Goal: Information Seeking & Learning: Find specific page/section

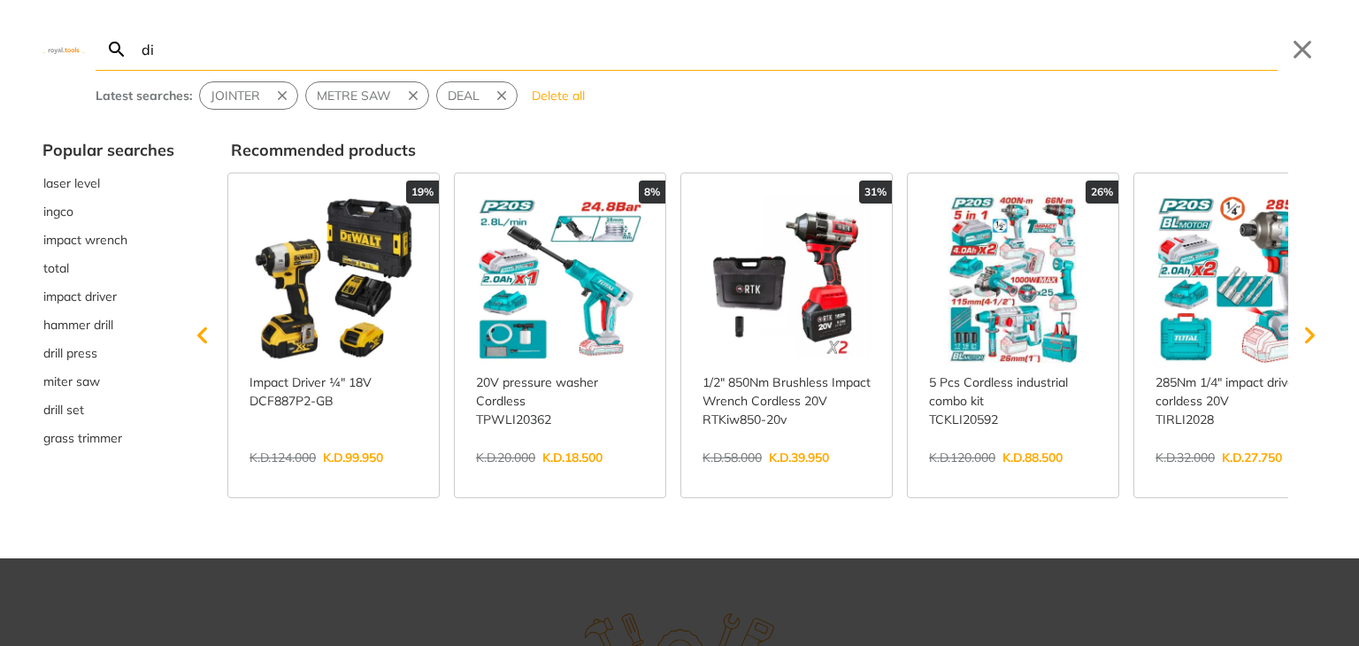
type input "die"
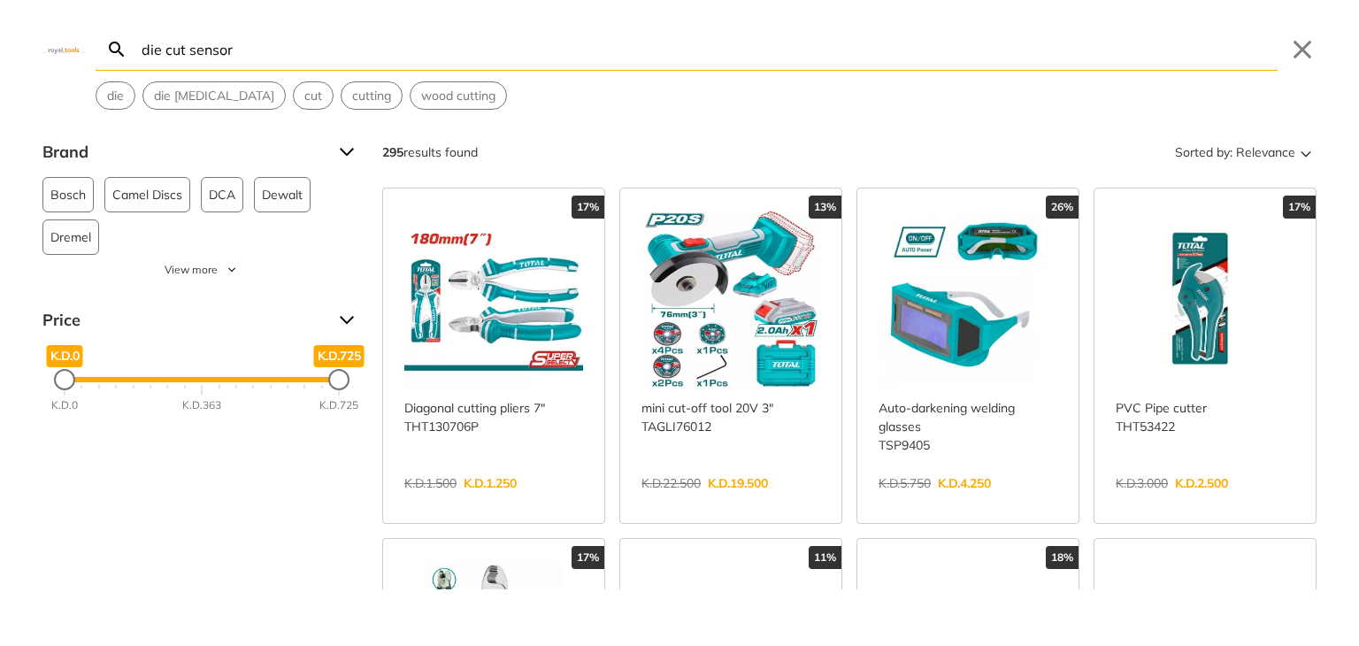
click at [242, 48] on input "die cut sensor" at bounding box center [708, 49] width 1140 height 42
type input "die cut sensor"
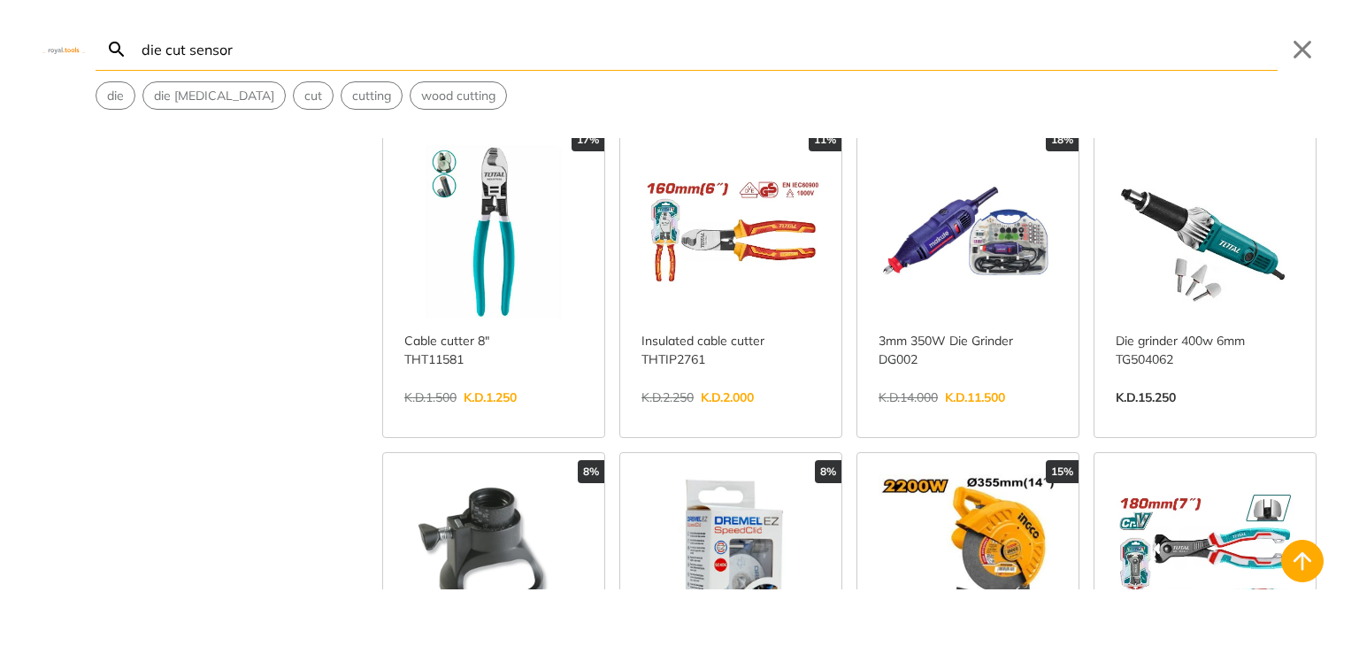
scroll to position [442, 0]
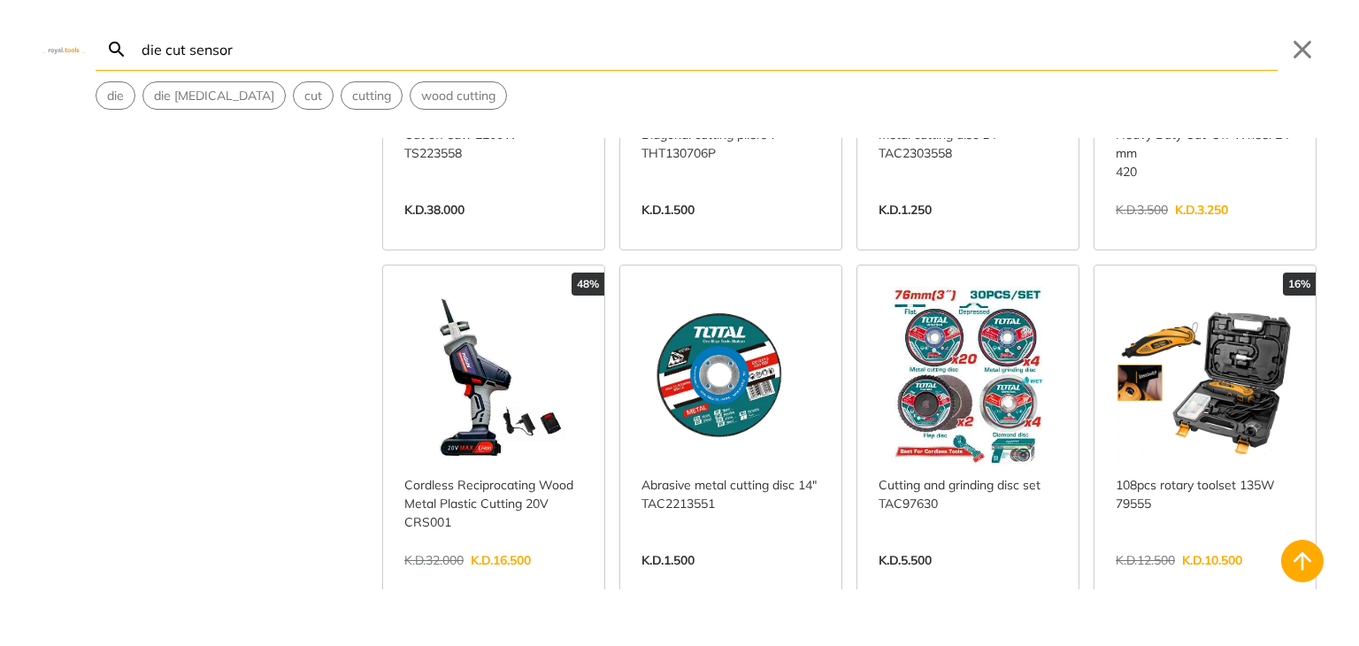
scroll to position [1770, 0]
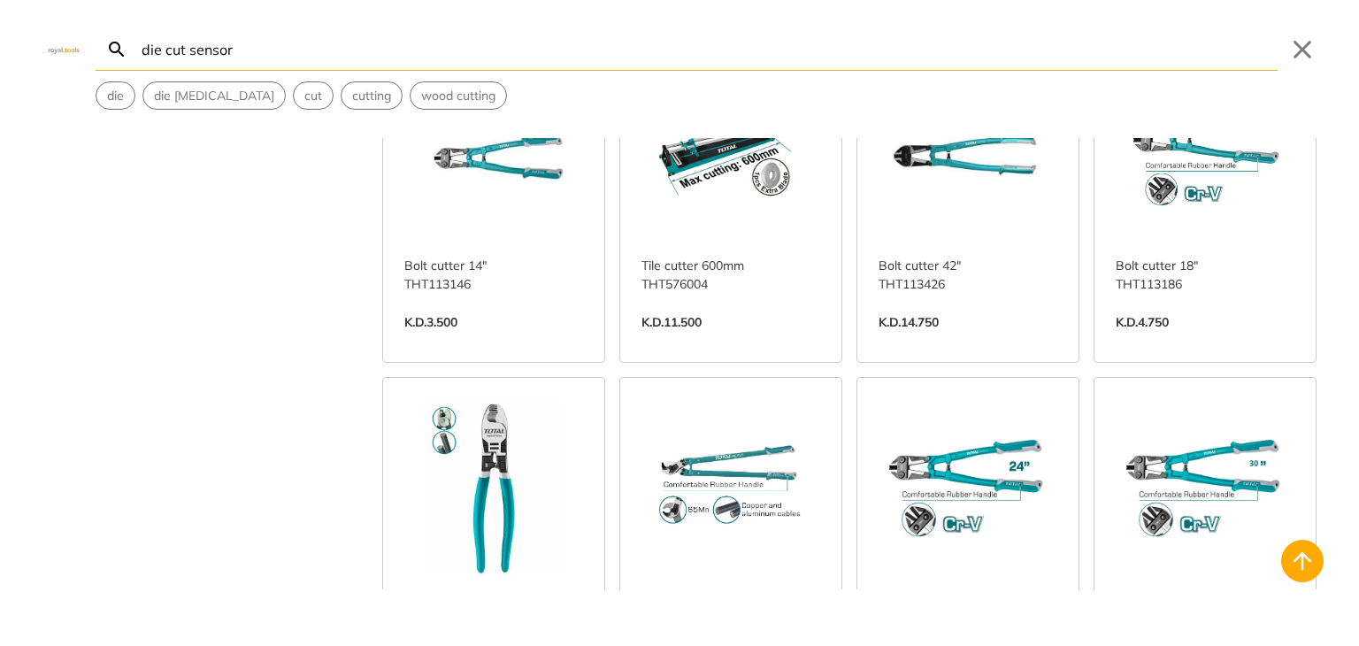
scroll to position [3893, 0]
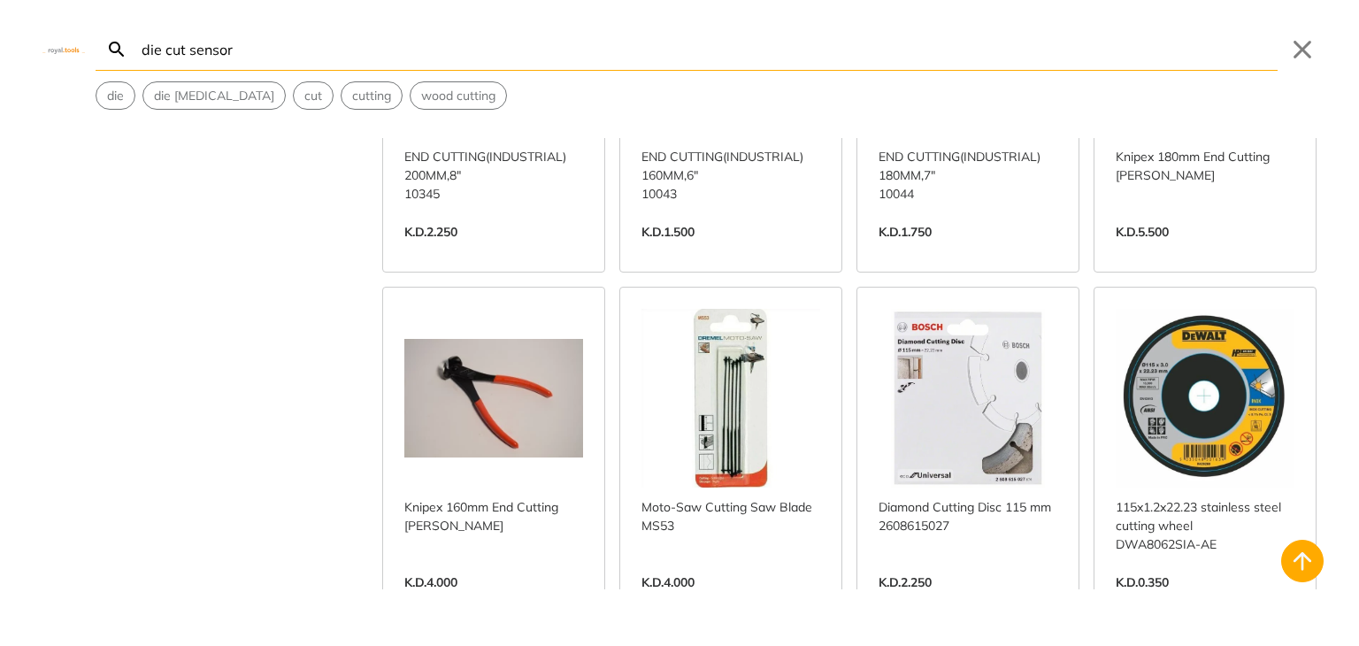
scroll to position [8937, 0]
